Goal: Complete application form

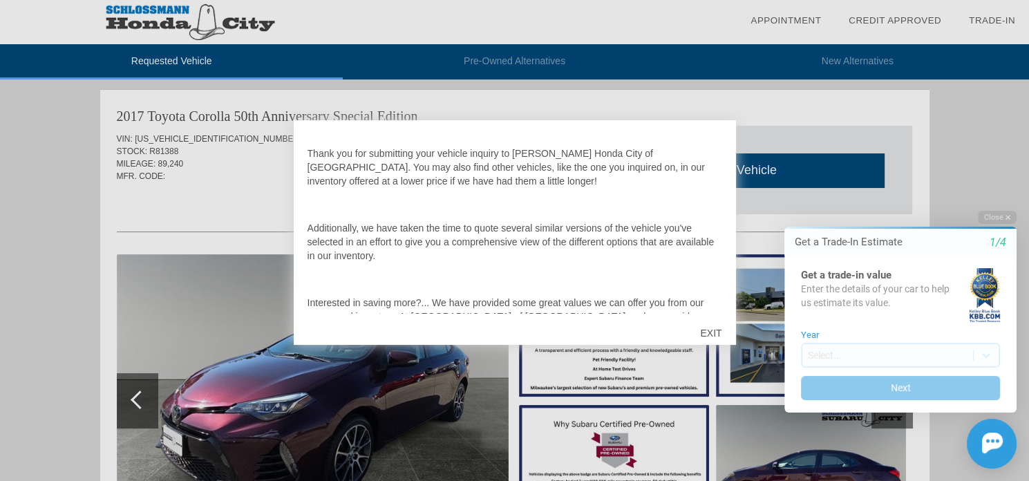
scroll to position [69, 0]
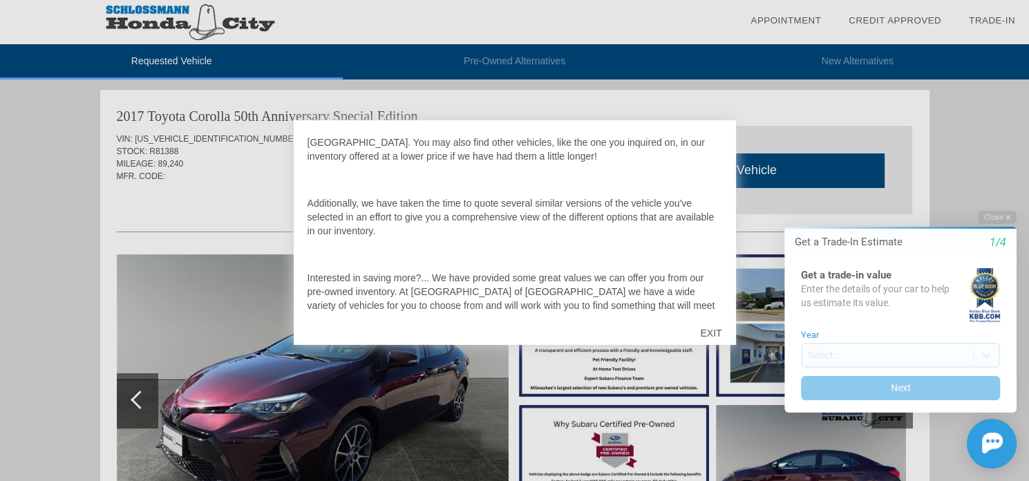
click at [711, 333] on div "EXIT" at bounding box center [710, 332] width 49 height 41
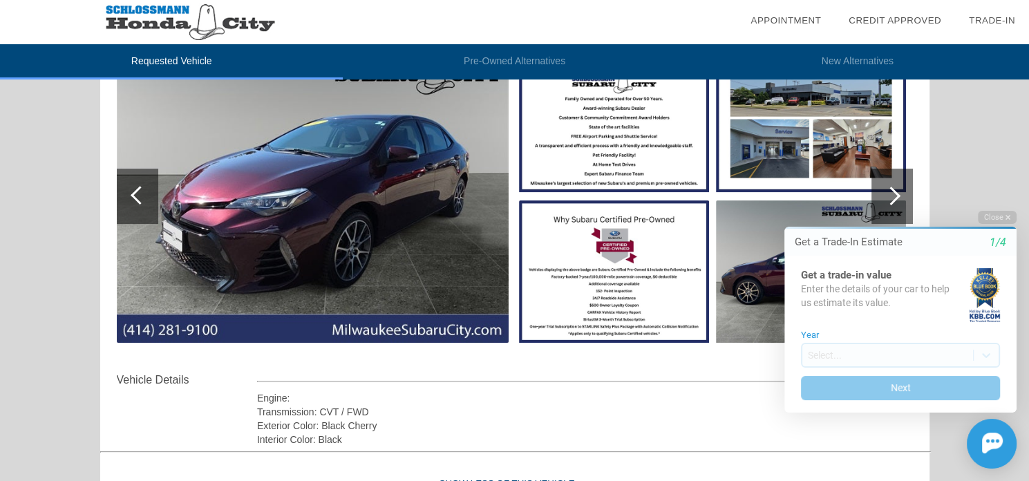
scroll to position [207, 0]
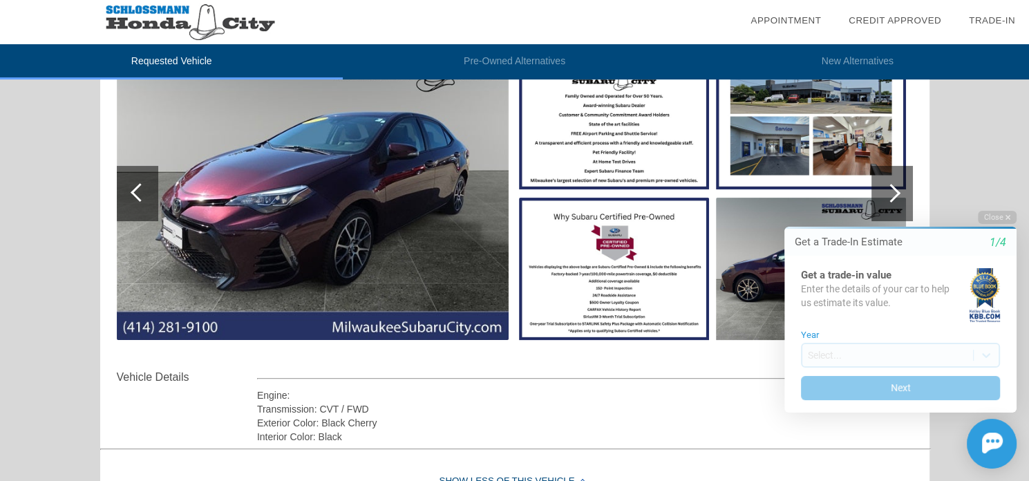
click at [434, 204] on img at bounding box center [313, 193] width 392 height 293
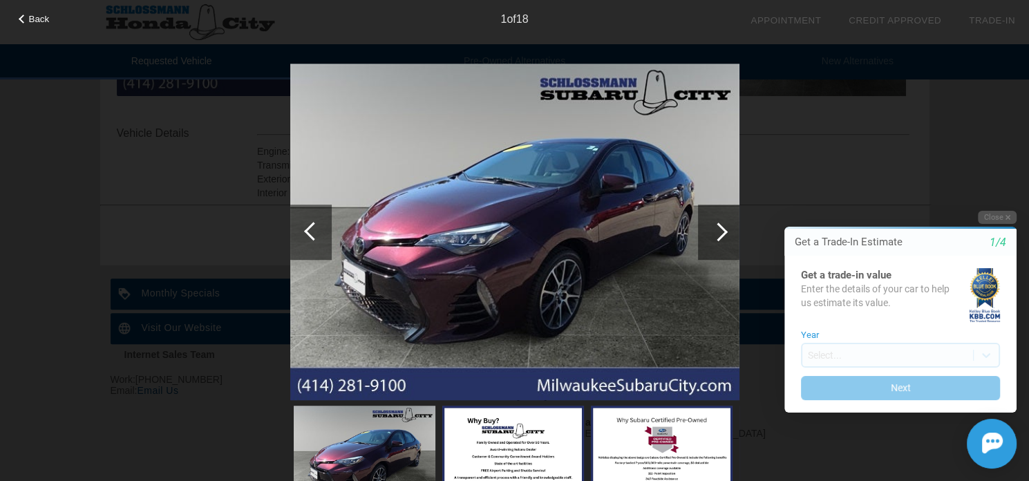
scroll to position [463, 0]
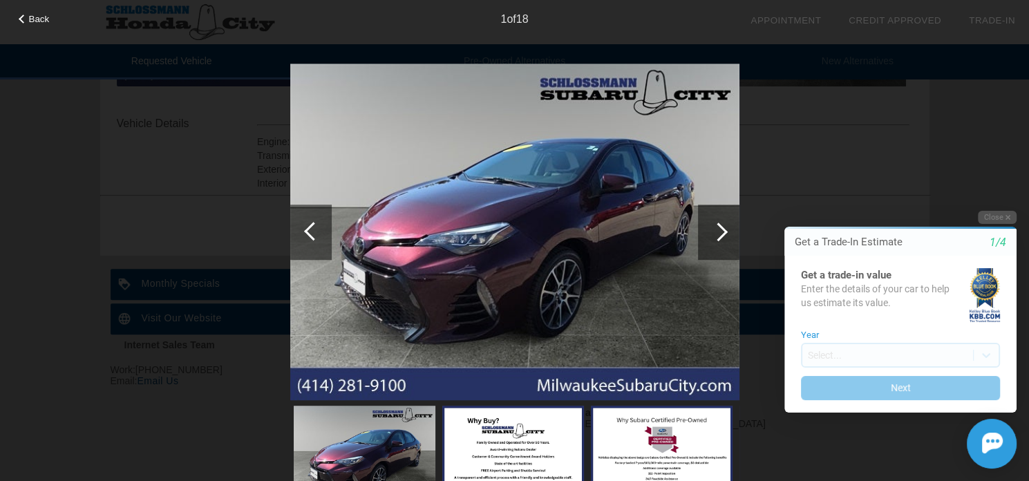
click at [713, 220] on div at bounding box center [718, 232] width 41 height 55
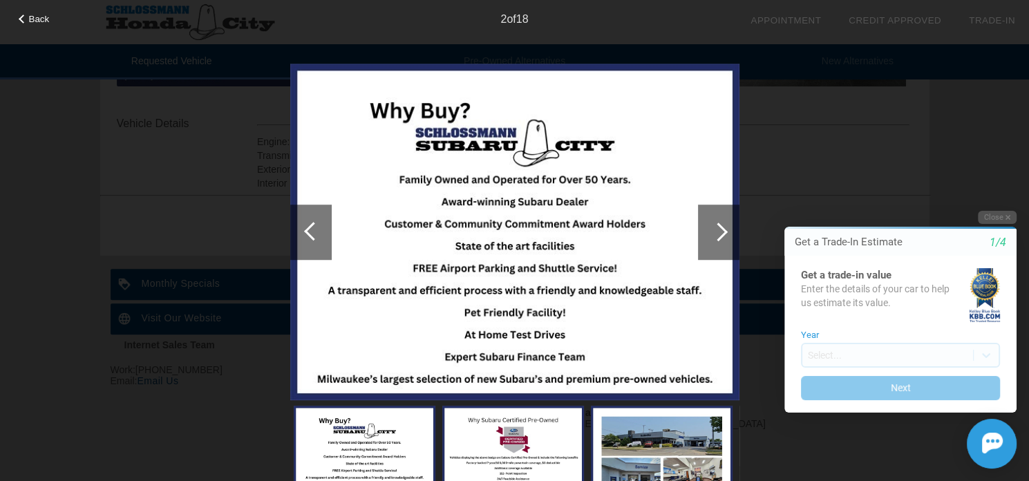
click at [713, 227] on div at bounding box center [718, 232] width 19 height 19
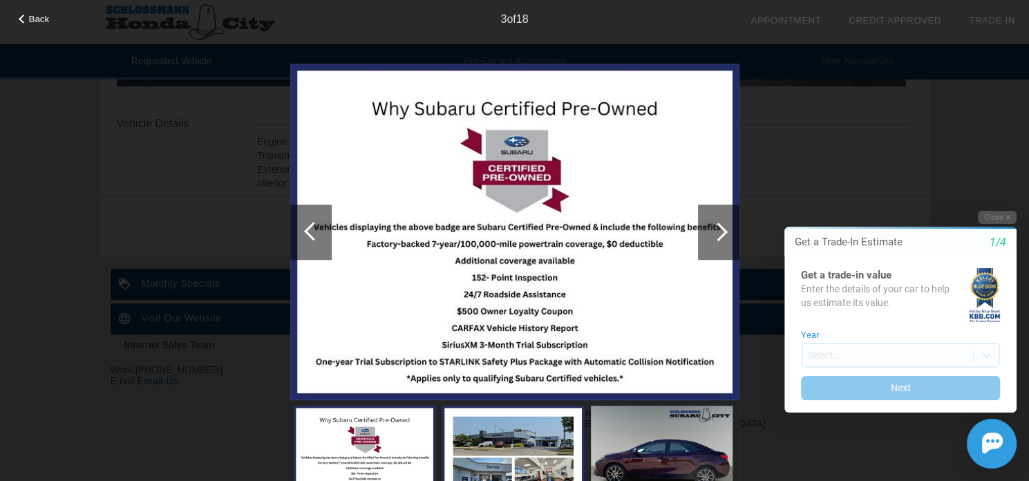
click at [713, 227] on div at bounding box center [718, 232] width 19 height 19
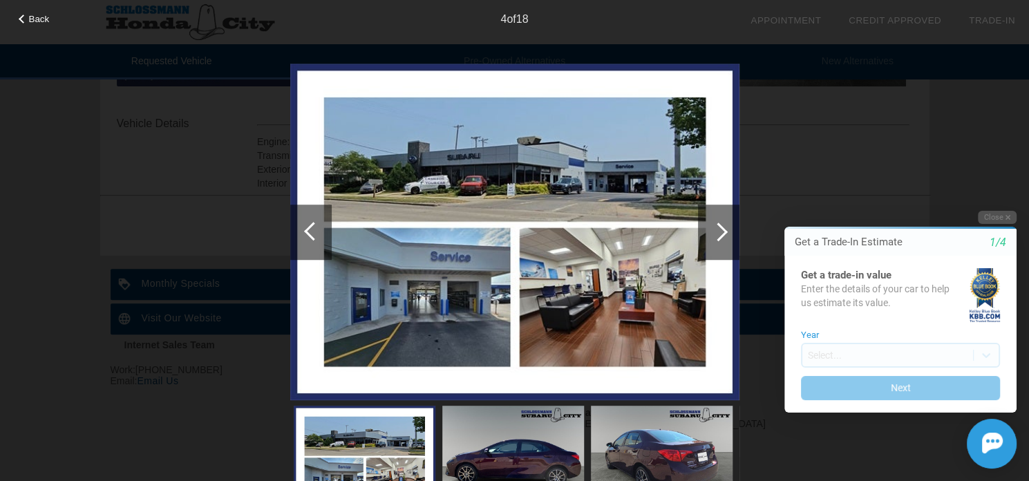
click at [713, 227] on div at bounding box center [718, 232] width 19 height 19
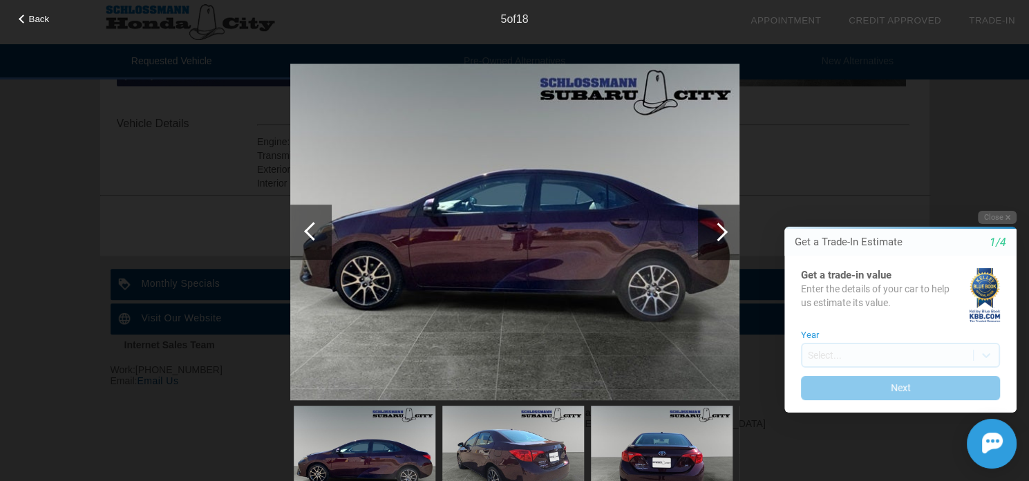
click at [712, 227] on div at bounding box center [718, 232] width 19 height 19
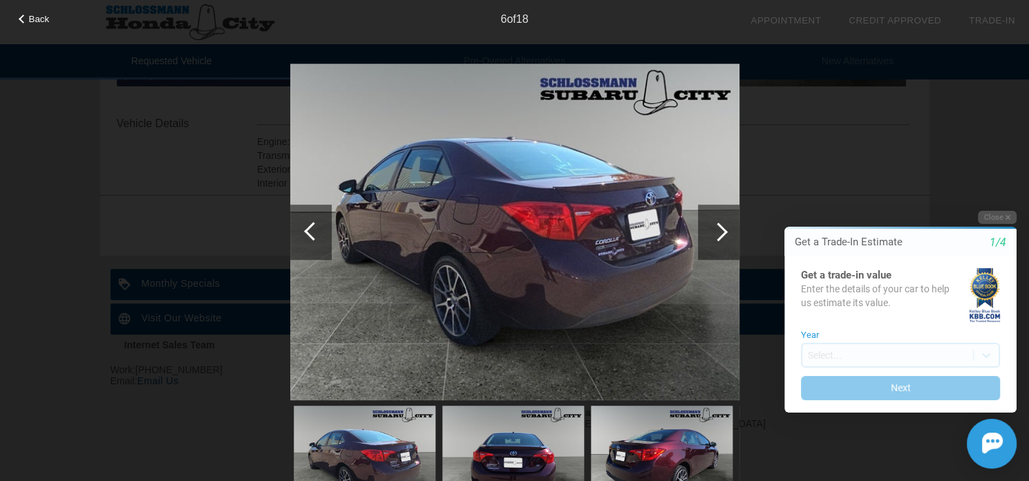
click at [712, 227] on div at bounding box center [718, 232] width 19 height 19
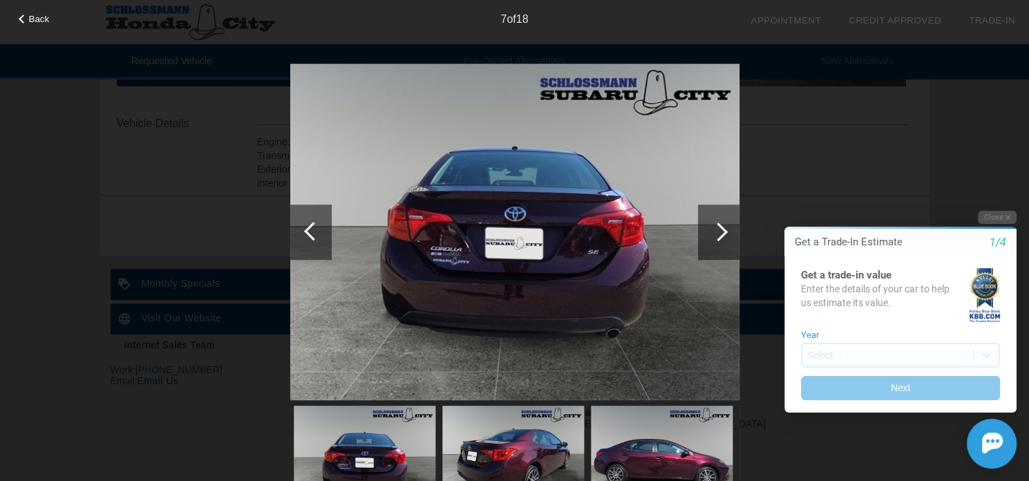
click at [712, 227] on div at bounding box center [718, 232] width 19 height 19
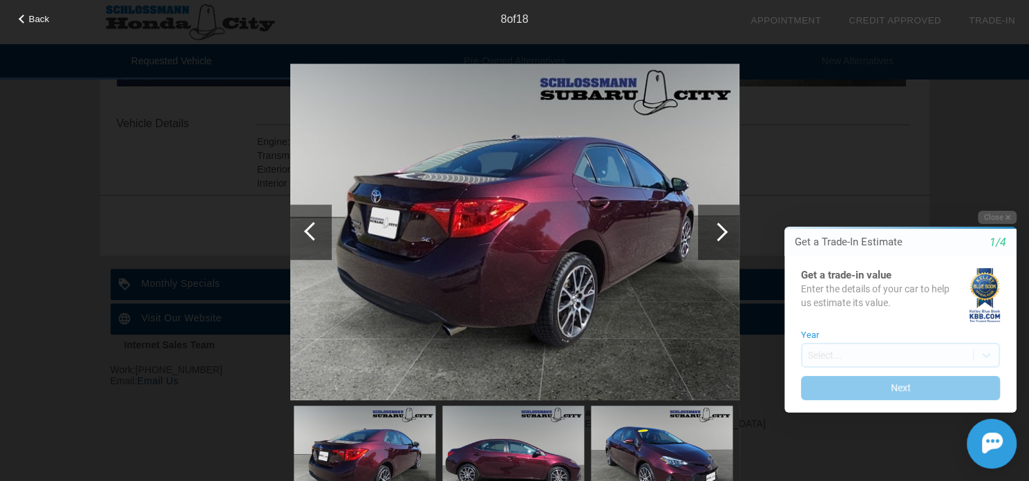
click at [712, 227] on div at bounding box center [718, 232] width 41 height 55
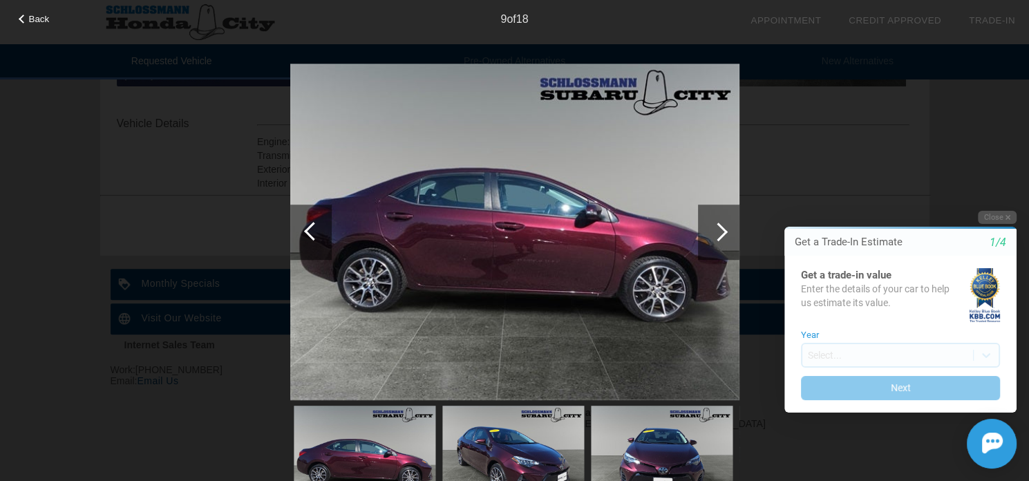
click at [712, 227] on div at bounding box center [718, 232] width 41 height 55
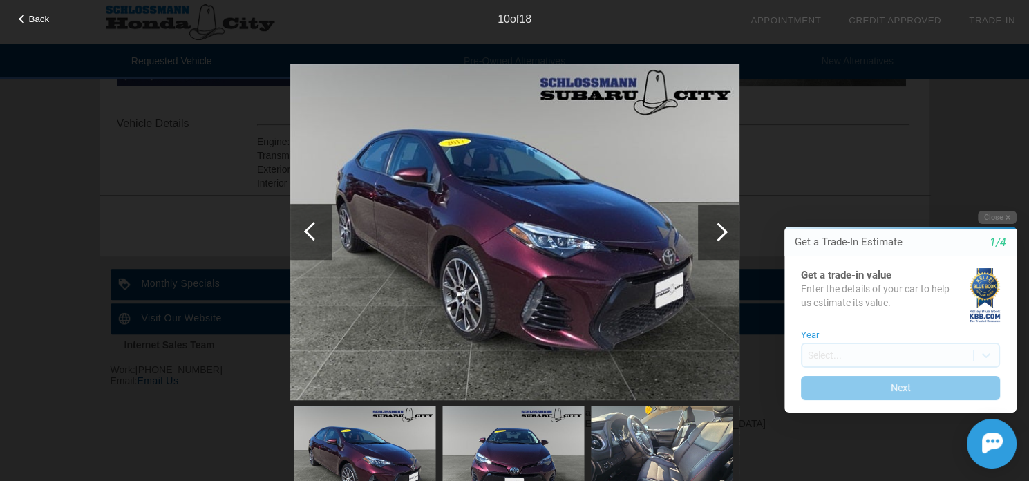
click at [712, 227] on div at bounding box center [718, 232] width 41 height 55
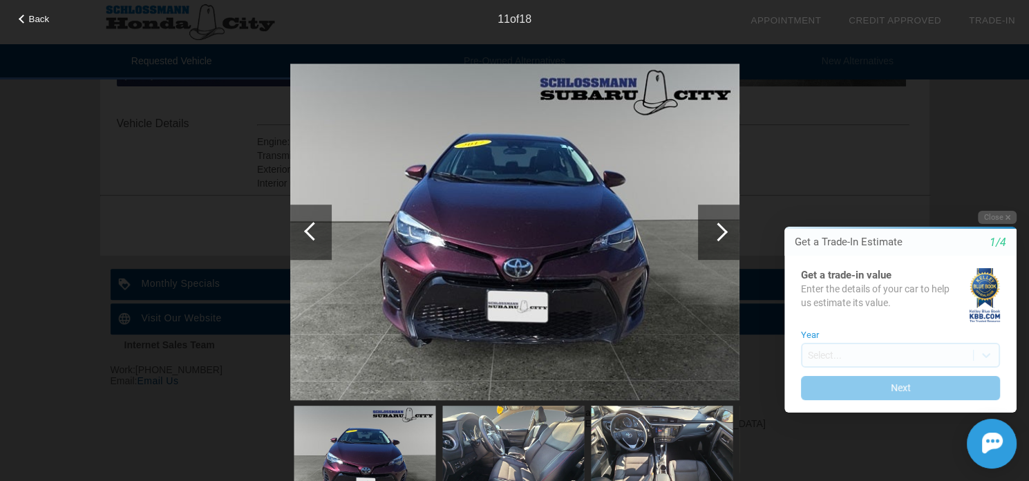
click at [712, 227] on div at bounding box center [718, 232] width 41 height 55
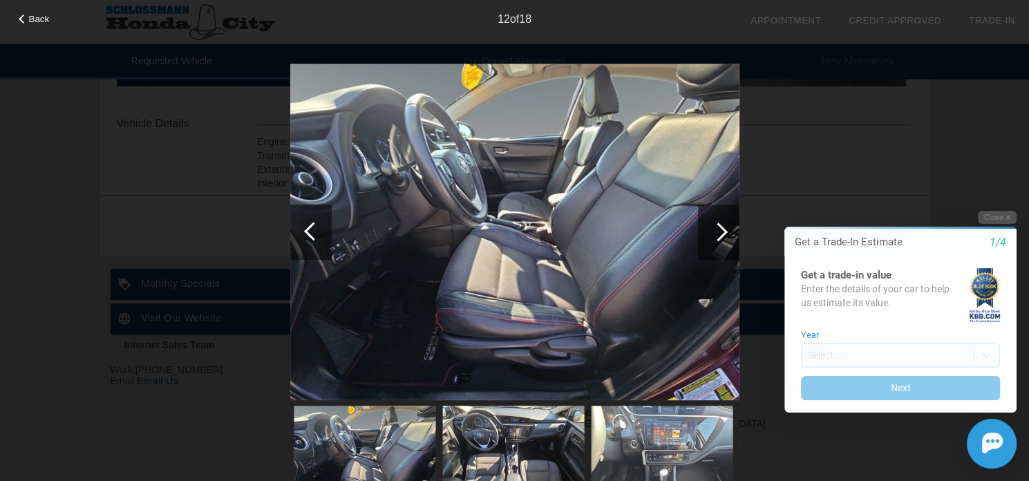
click at [711, 227] on div at bounding box center [718, 232] width 41 height 55
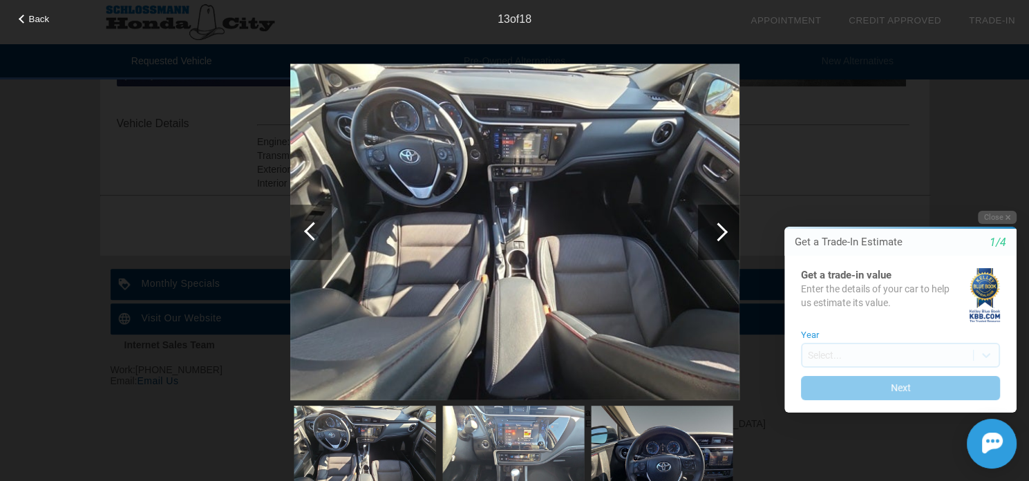
click at [711, 227] on div at bounding box center [718, 232] width 41 height 55
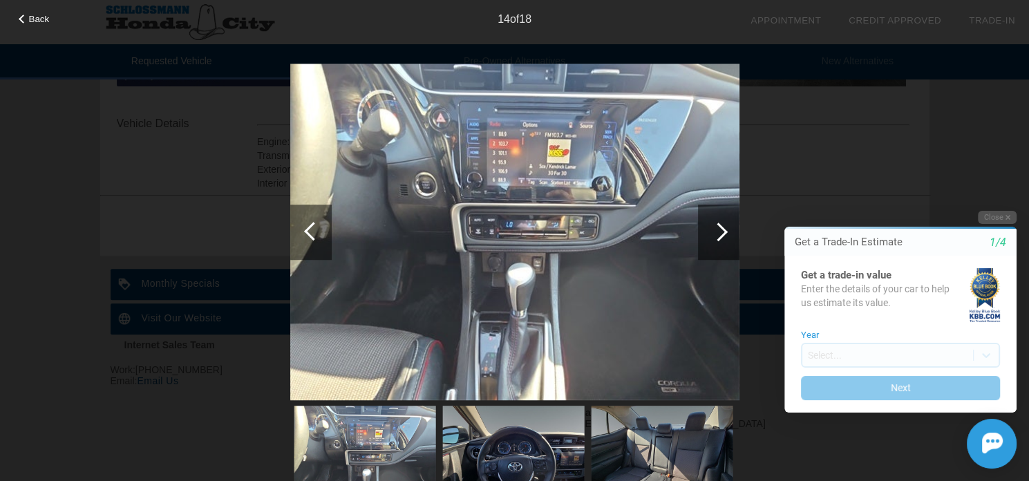
click at [711, 227] on div at bounding box center [718, 232] width 41 height 55
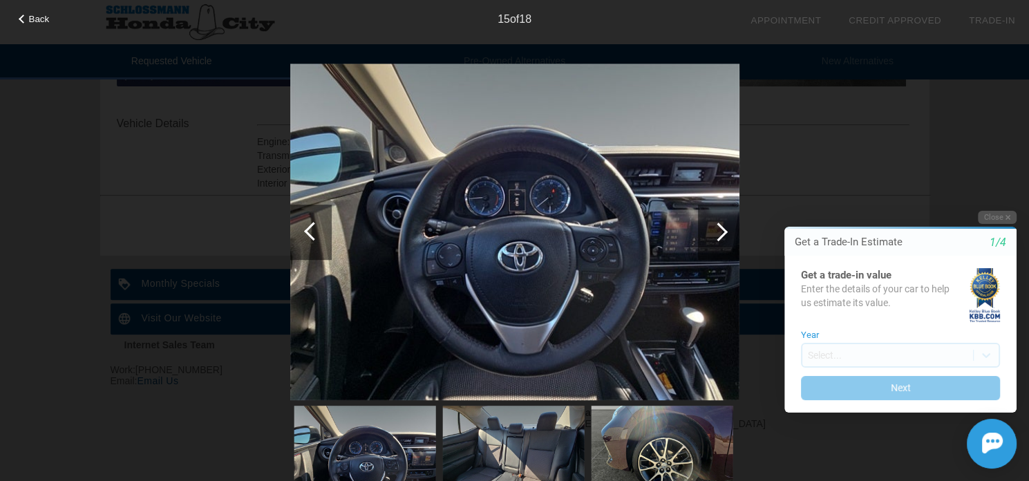
click at [711, 227] on div at bounding box center [718, 232] width 41 height 55
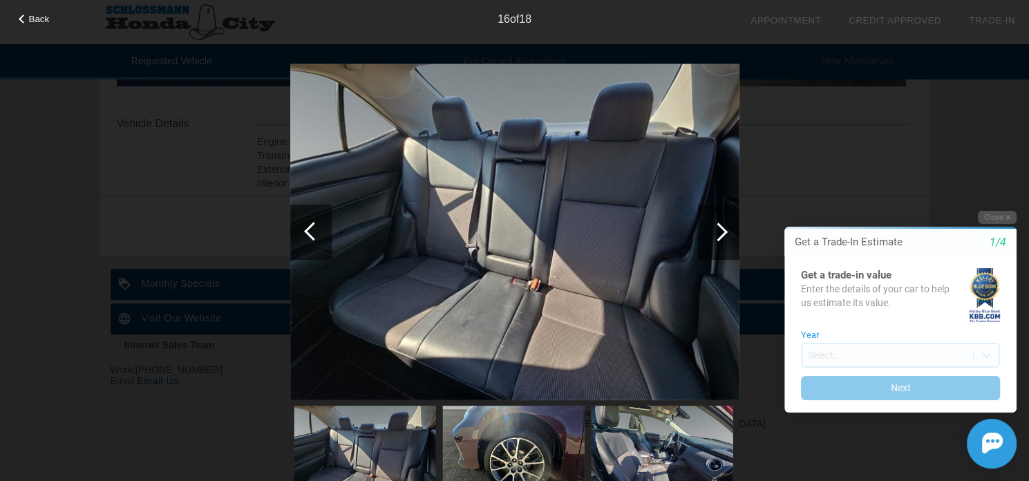
click at [711, 227] on div at bounding box center [718, 232] width 41 height 55
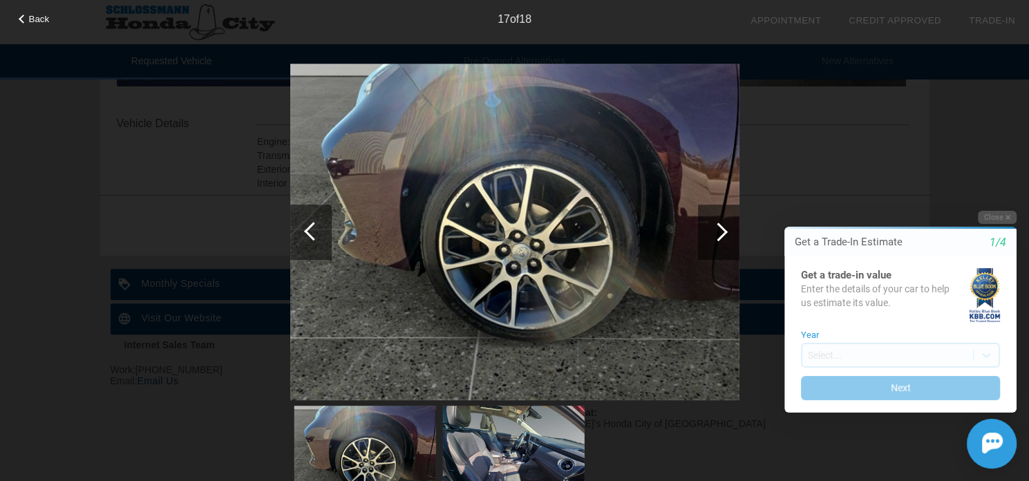
click at [711, 227] on div at bounding box center [718, 232] width 41 height 55
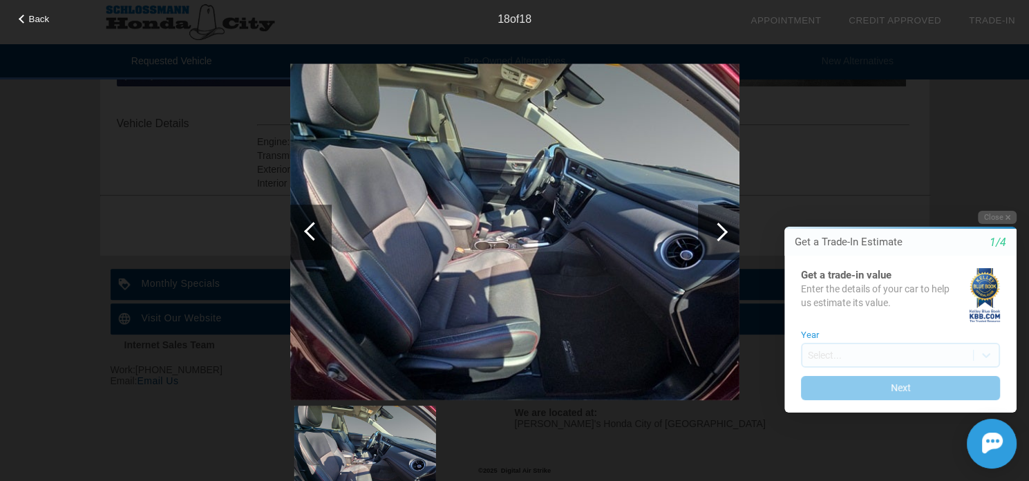
click at [711, 227] on div at bounding box center [718, 232] width 41 height 55
click at [995, 214] on button "Close" at bounding box center [997, 217] width 39 height 13
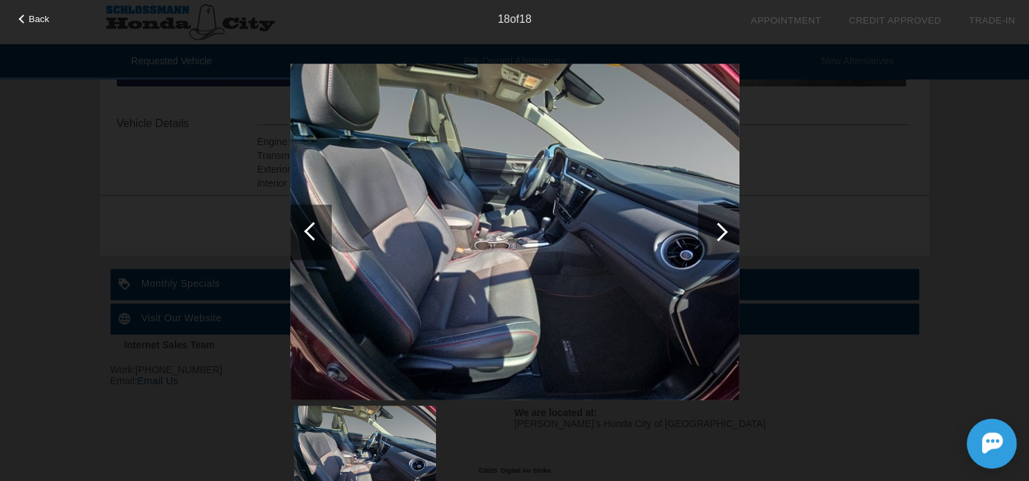
click at [41, 21] on span "Back" at bounding box center [39, 19] width 21 height 10
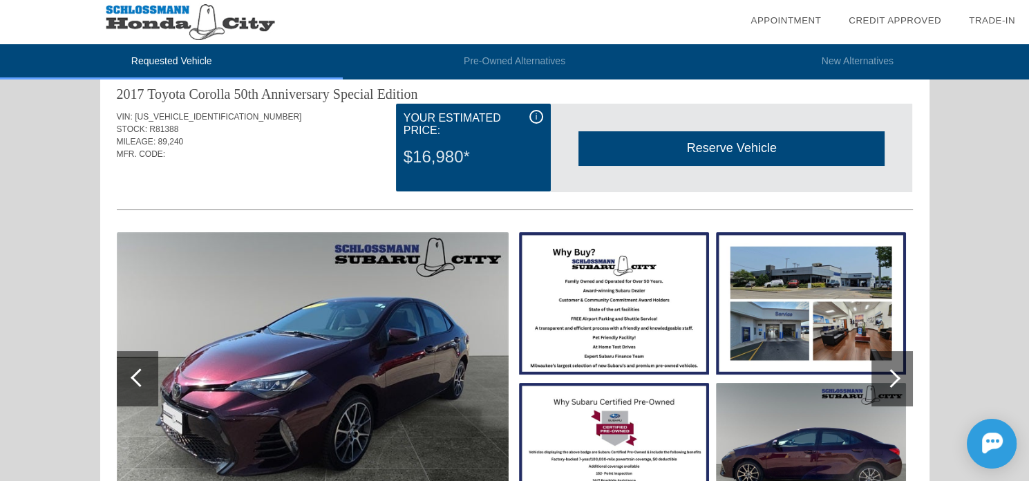
scroll to position [0, 0]
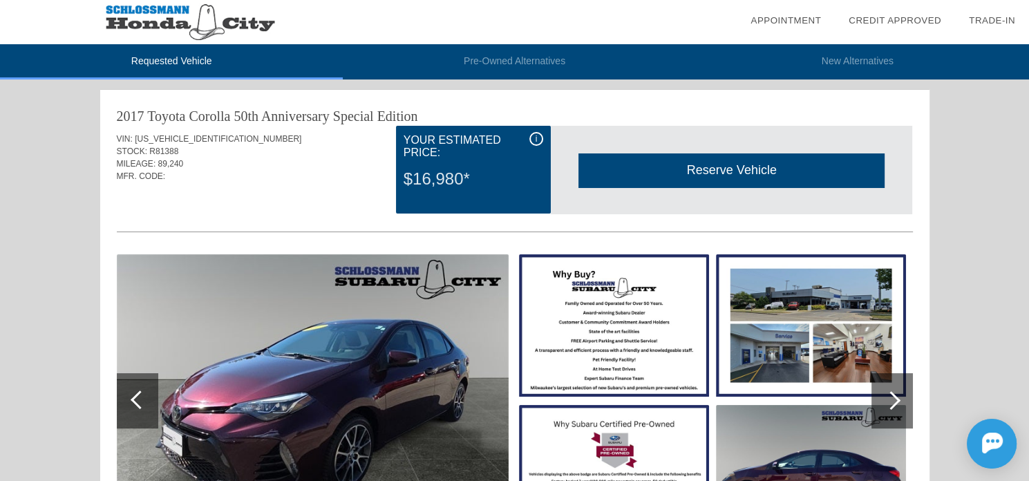
click at [645, 182] on div "Reserve Vehicle" at bounding box center [731, 170] width 306 height 34
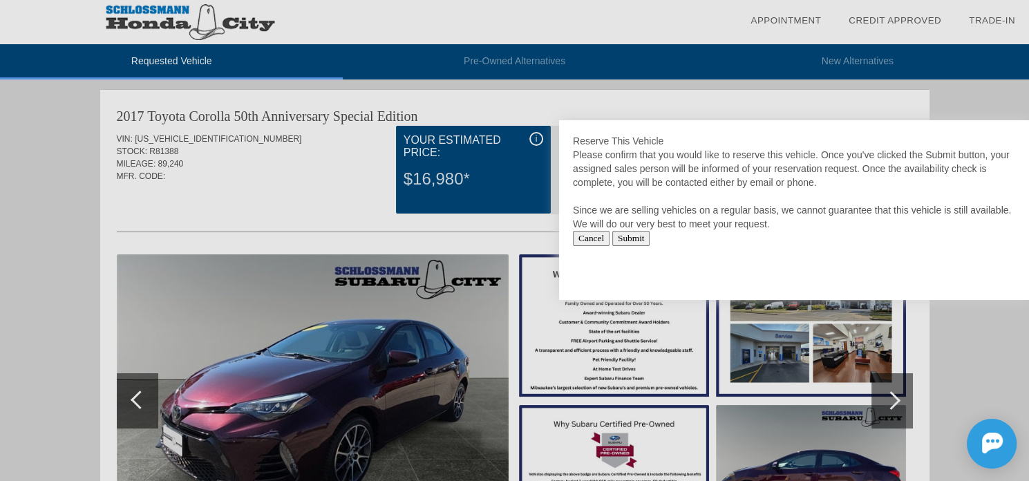
click at [554, 94] on div at bounding box center [514, 240] width 1029 height 481
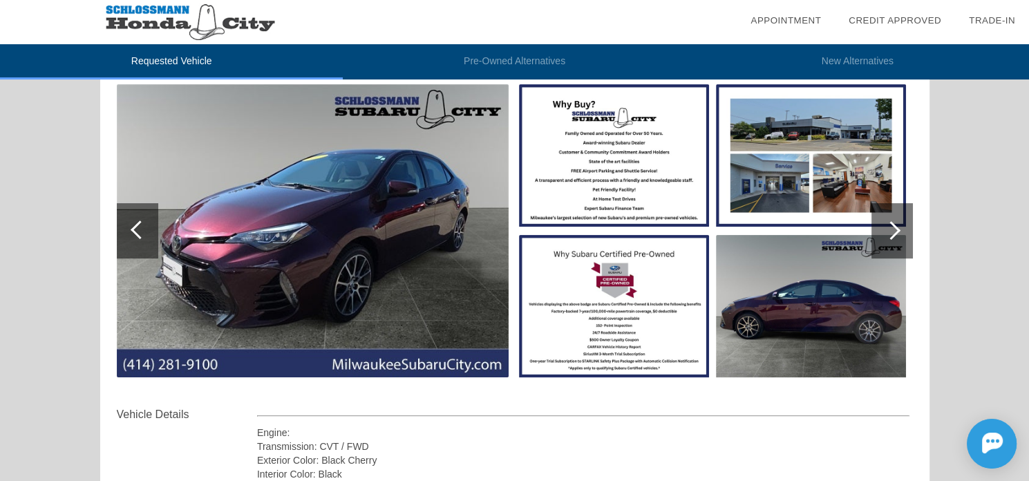
scroll to position [207, 0]
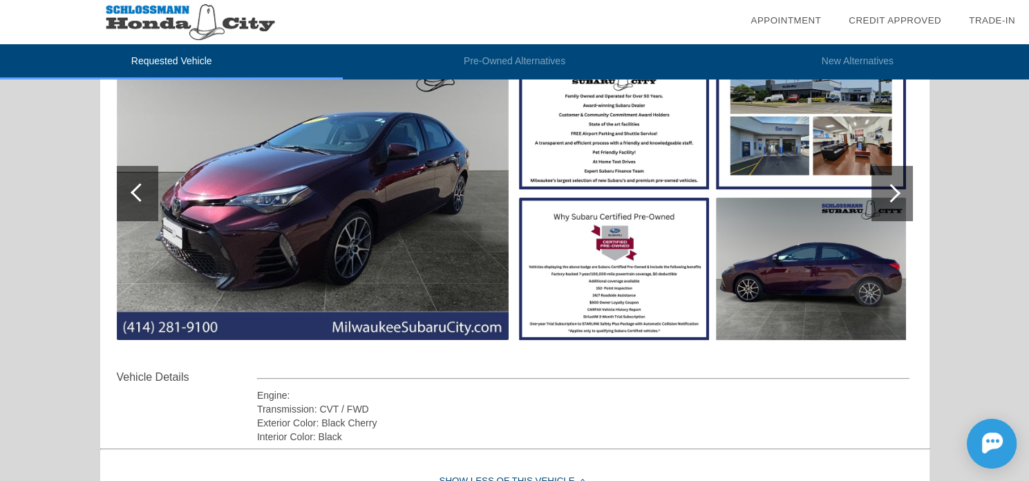
click at [898, 193] on div at bounding box center [891, 193] width 19 height 19
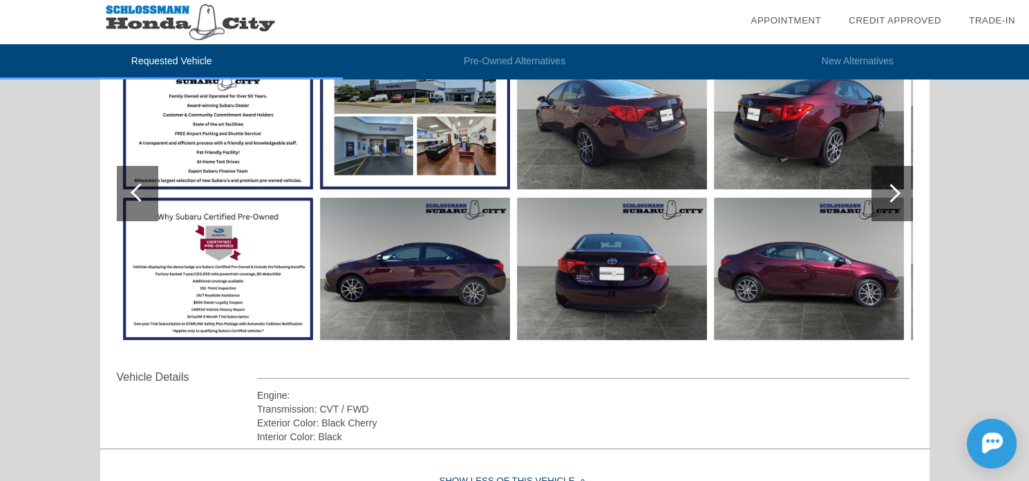
click at [898, 193] on div at bounding box center [891, 193] width 19 height 19
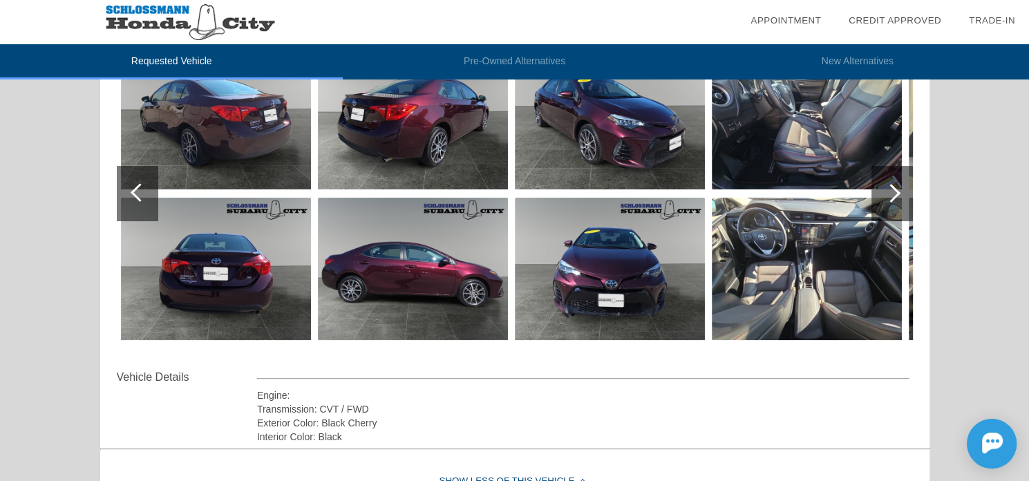
click at [898, 193] on div at bounding box center [891, 193] width 19 height 19
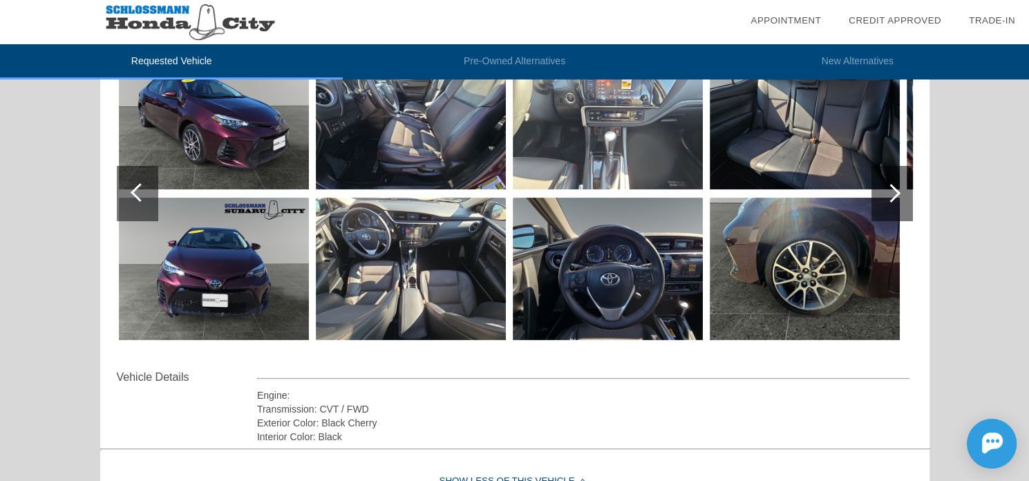
click at [898, 193] on div at bounding box center [891, 193] width 19 height 19
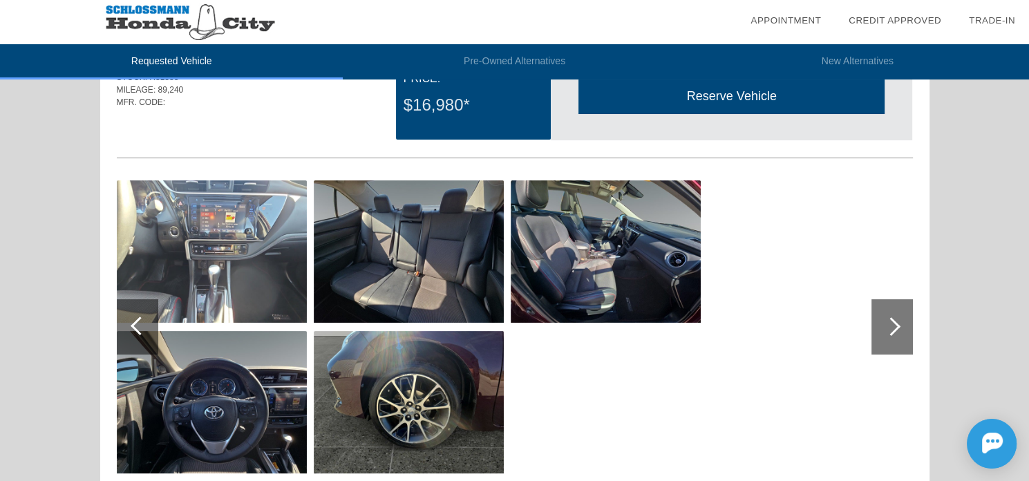
scroll to position [0, 0]
